Goal: Subscribe to service/newsletter

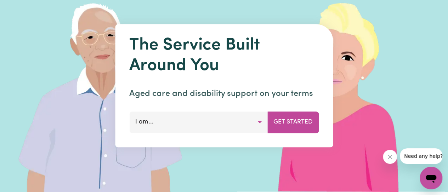
scroll to position [51, 0]
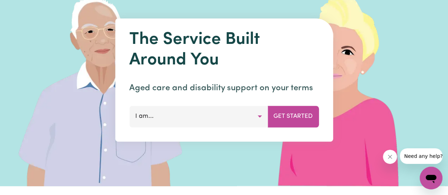
click at [193, 110] on button "I am..." at bounding box center [198, 116] width 138 height 21
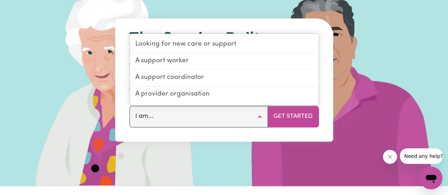
click at [346, 109] on img at bounding box center [342, 80] width 211 height 212
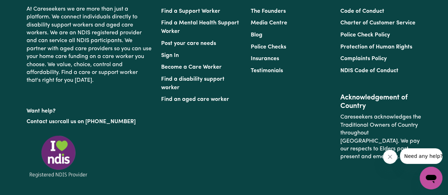
scroll to position [3420, 0]
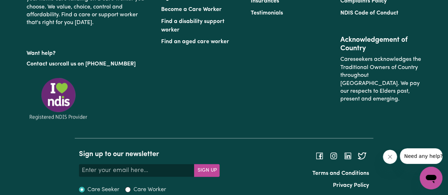
click at [60, 80] on img at bounding box center [59, 99] width 64 height 44
click at [59, 96] on img at bounding box center [59, 99] width 64 height 44
click at [125, 187] on input "Care Worker" at bounding box center [128, 190] width 6 height 6
radio input "true"
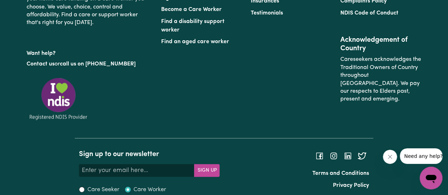
radio input "true"
